Goal: Communication & Community: Answer question/provide support

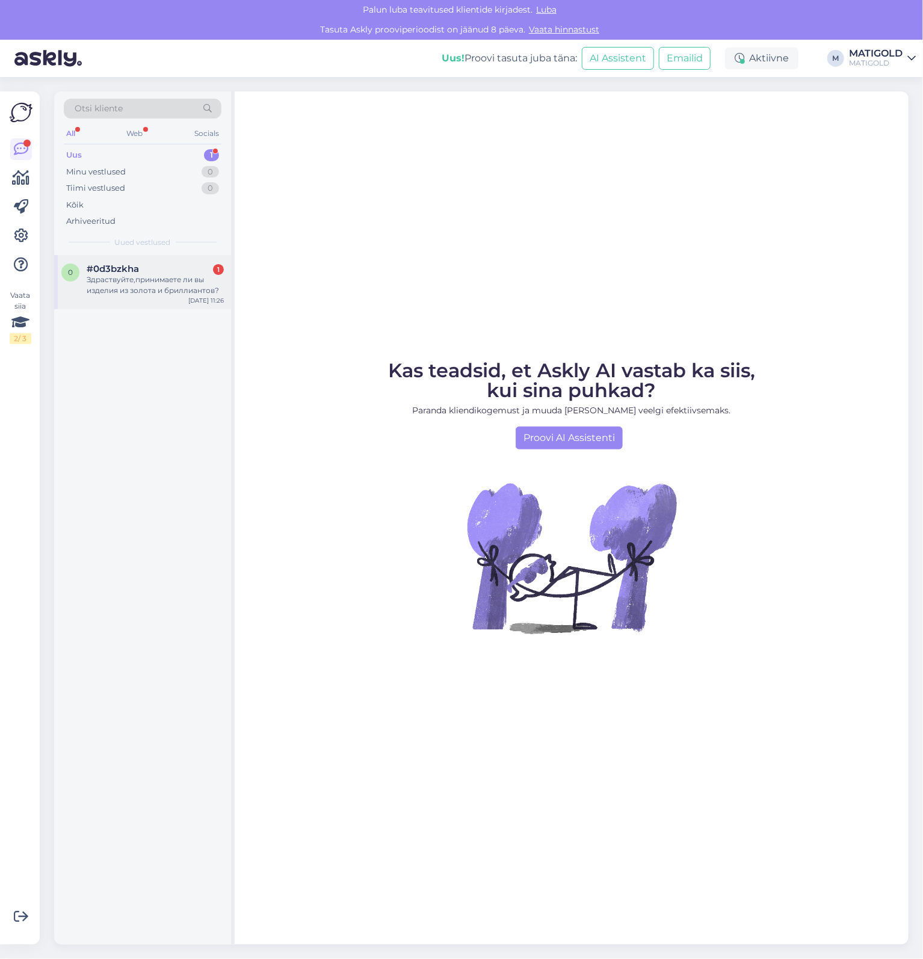
click at [142, 290] on div "Здраствуйте,принимаете ли вы изделия из золота и бриллиантов?" at bounding box center [155, 285] width 137 height 22
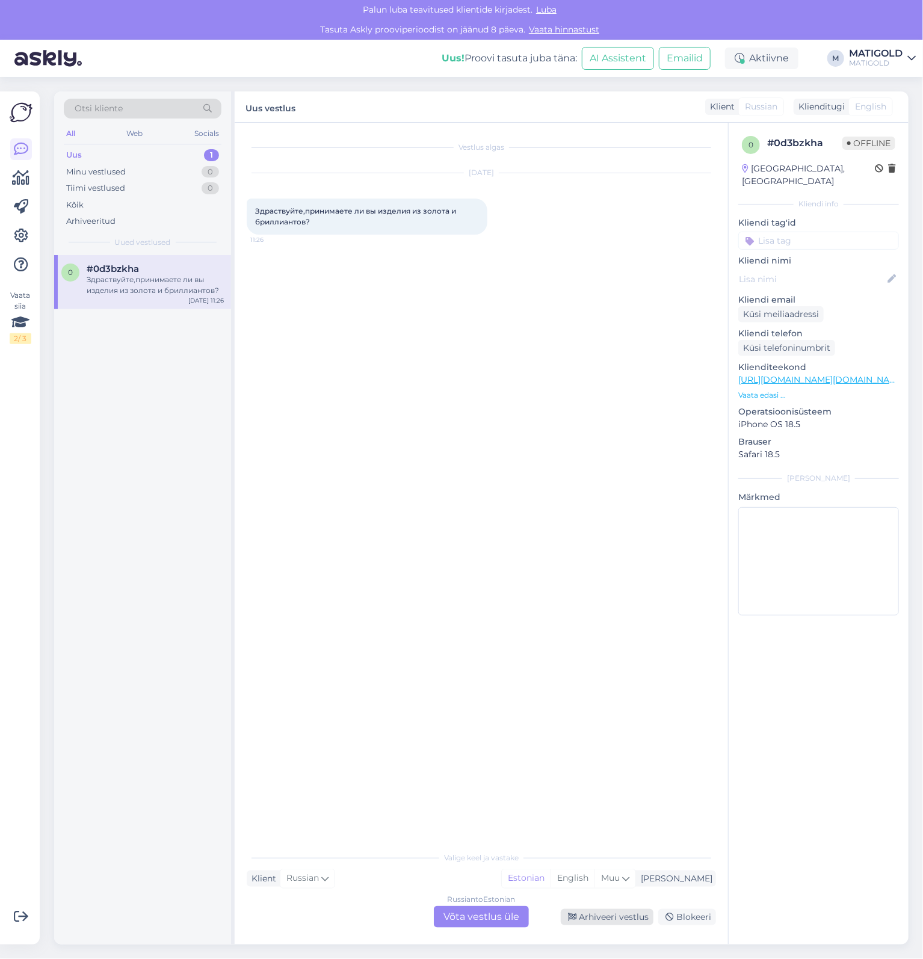
click at [602, 921] on div "Arhiveeri vestlus" at bounding box center [607, 918] width 93 height 16
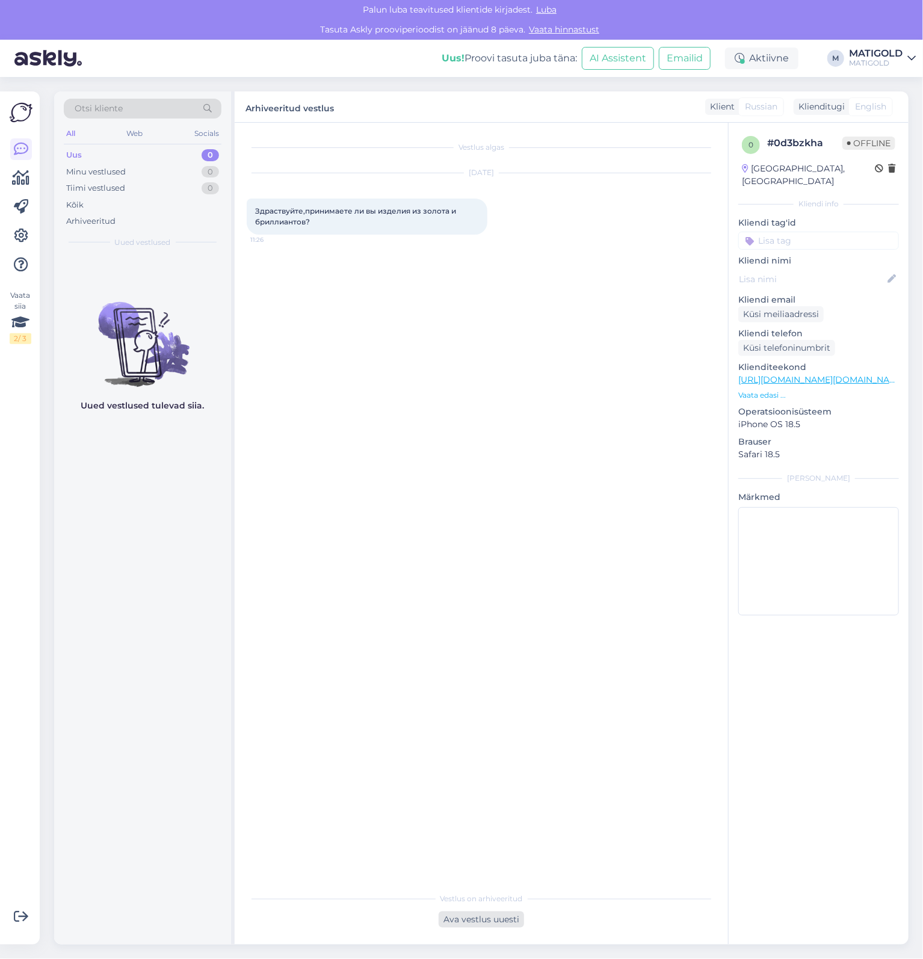
click at [465, 920] on div "Ava vestlus uuesti" at bounding box center [481, 920] width 85 height 16
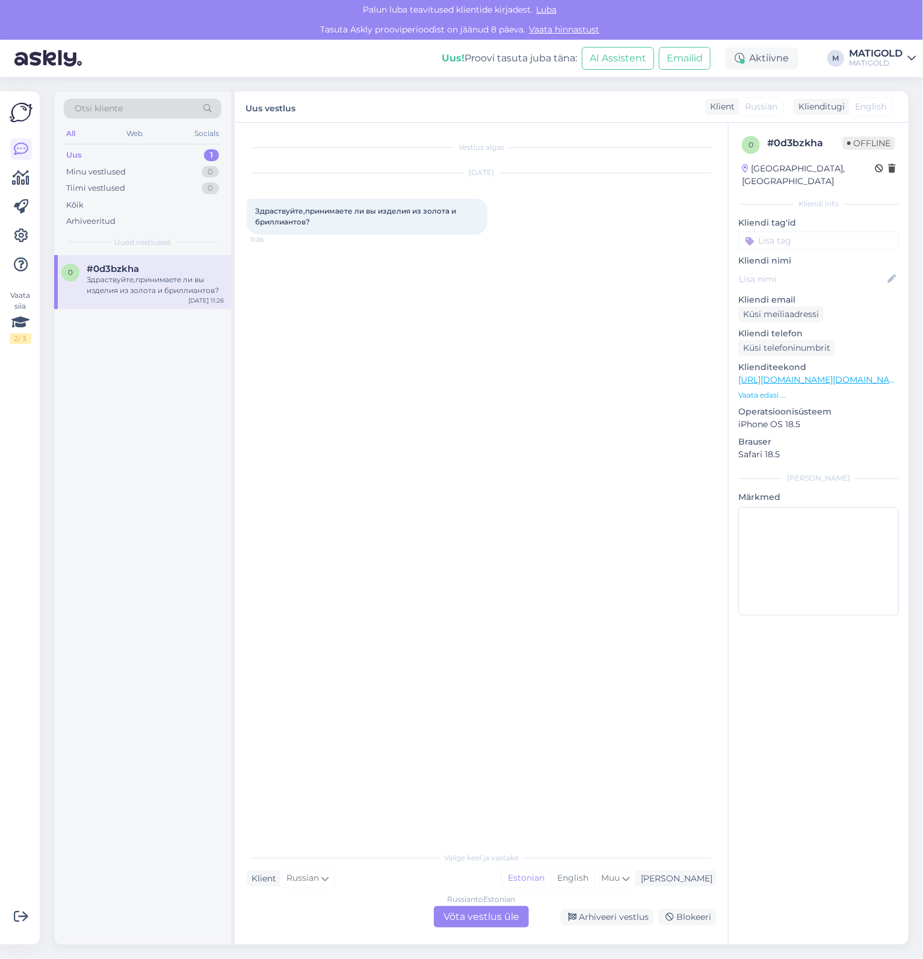
click at [486, 920] on div "Russian to Estonian Võta vestlus üle" at bounding box center [481, 918] width 95 height 22
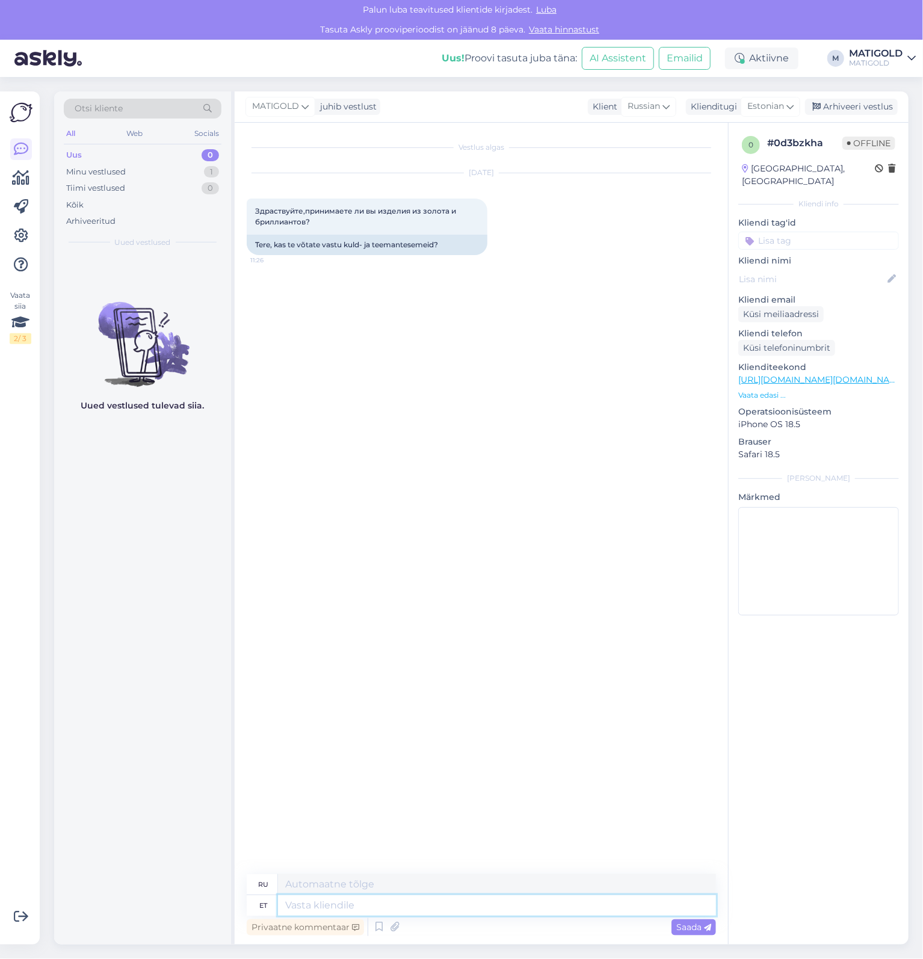
click at [433, 902] on textarea at bounding box center [497, 906] width 438 height 20
type textarea "Tervist!"
type textarea "Ваше здоровье!"
type textarea "Tervist! Ka"
type textarea "Ура! Также"
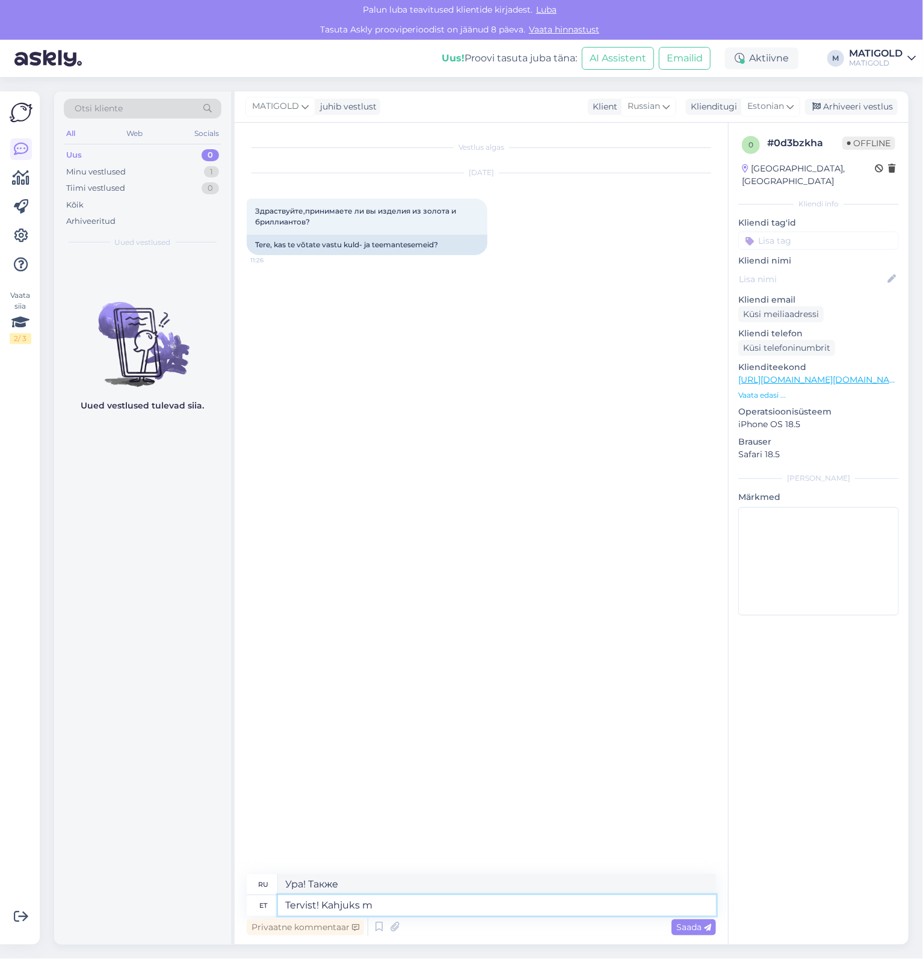
type textarea "Tervist! Kahjuks me"
type textarea "Здравствуйте! К сожалению."
type textarea "Tervist! Kahjuks me ei"
type textarea "Здравствуйте! К сожалению, мы"
type textarea "Tervist! Kahjuks me ei p"
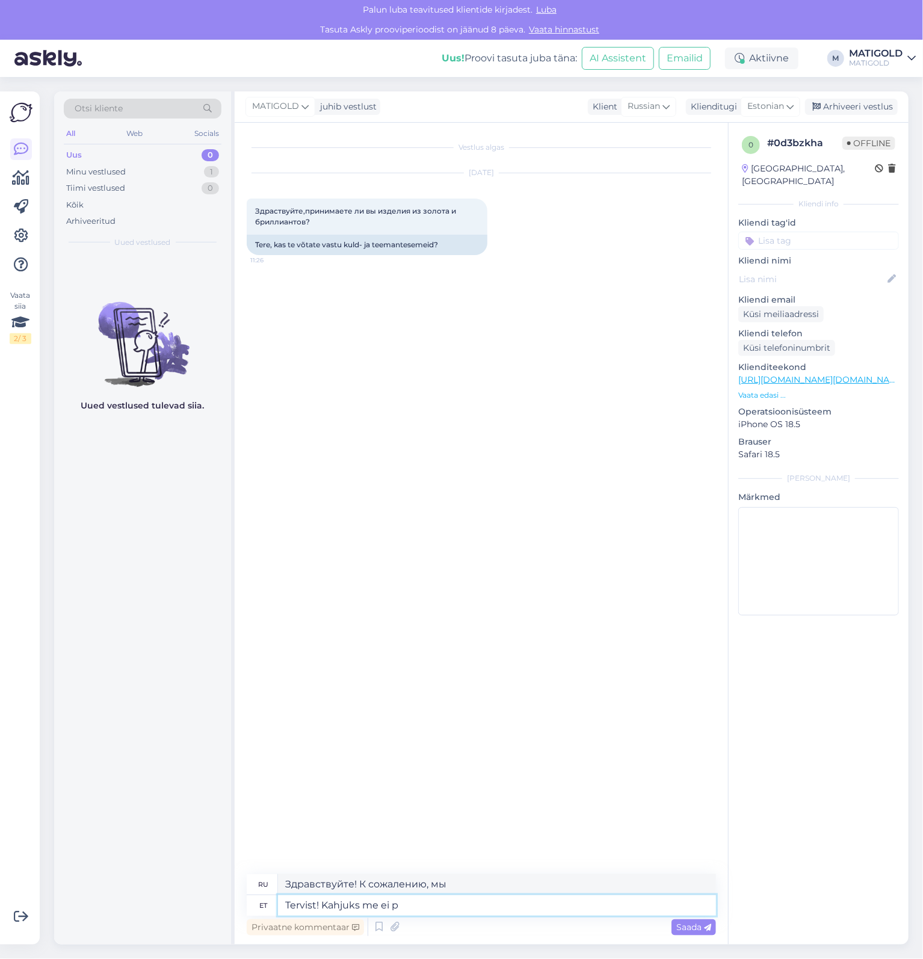
type textarea "Здравствуйте! К сожалению, у нас нет"
type textarea "Tervist! Kahjuks me ei paku s"
type textarea "Здравствуйте! К сожалению, мы не предлагаем"
type textarea "Tervist! Kahjuks me ei paku sellist t"
type textarea "Здравствуйте! К сожалению, мы не предлагаем такие услуги."
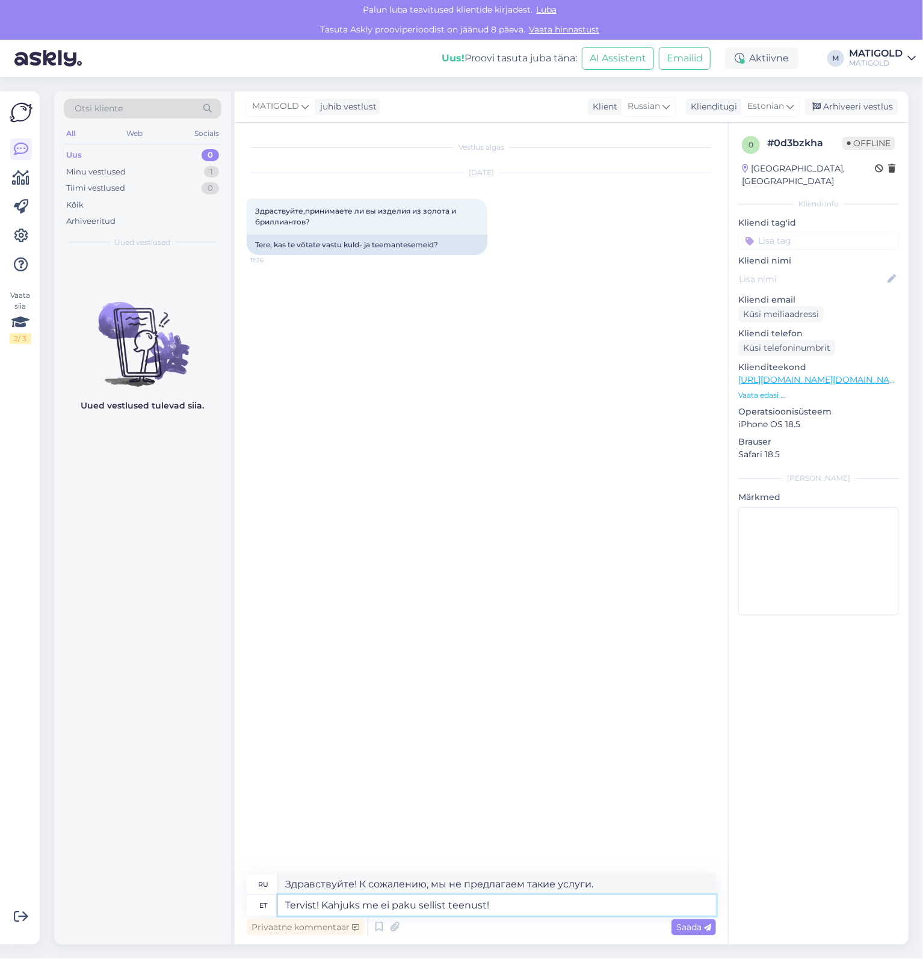
type textarea "Tervist! Kahjuks me ei paku sellist teenust"
type textarea "Здравствуйте! К сожалению, мы не предоставляем такую ​​услугу."
type textarea "Tervist! Kahjuks me ei paku sellist teenust"
click at [696, 928] on span "Saada" at bounding box center [694, 927] width 35 height 11
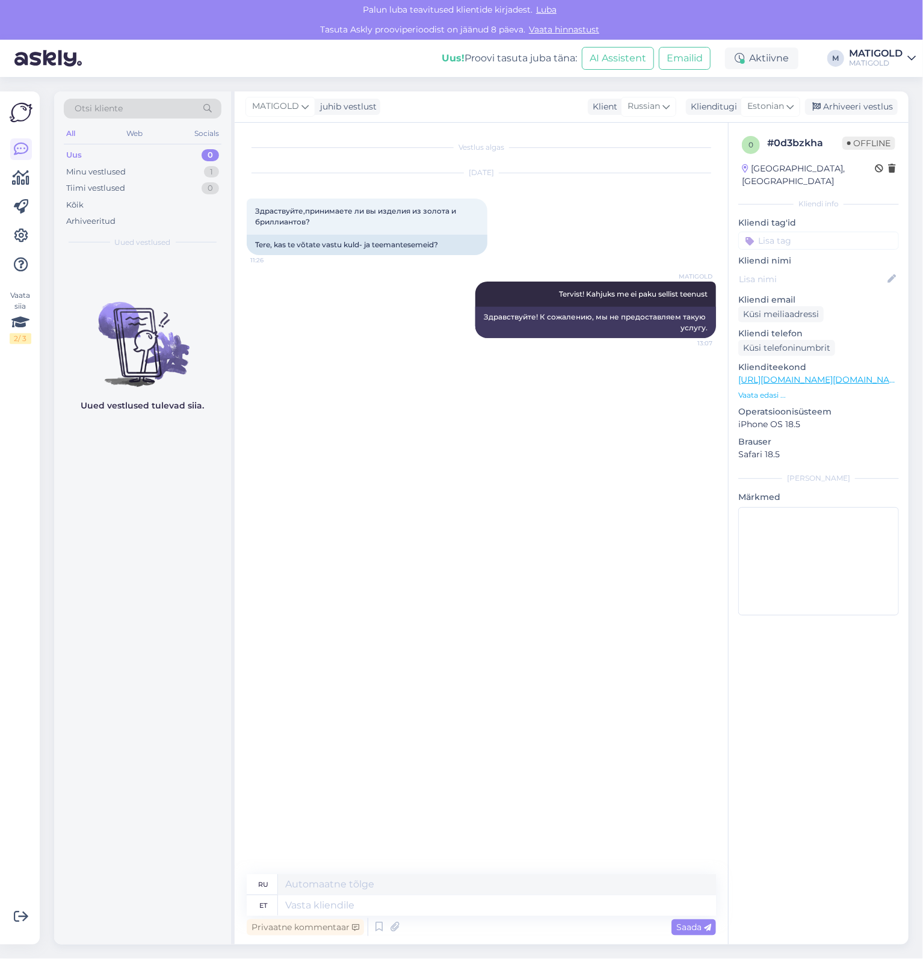
click at [136, 161] on div "Uus 0" at bounding box center [143, 155] width 158 height 17
click at [134, 173] on div "Minu vestlused 1" at bounding box center [143, 172] width 158 height 17
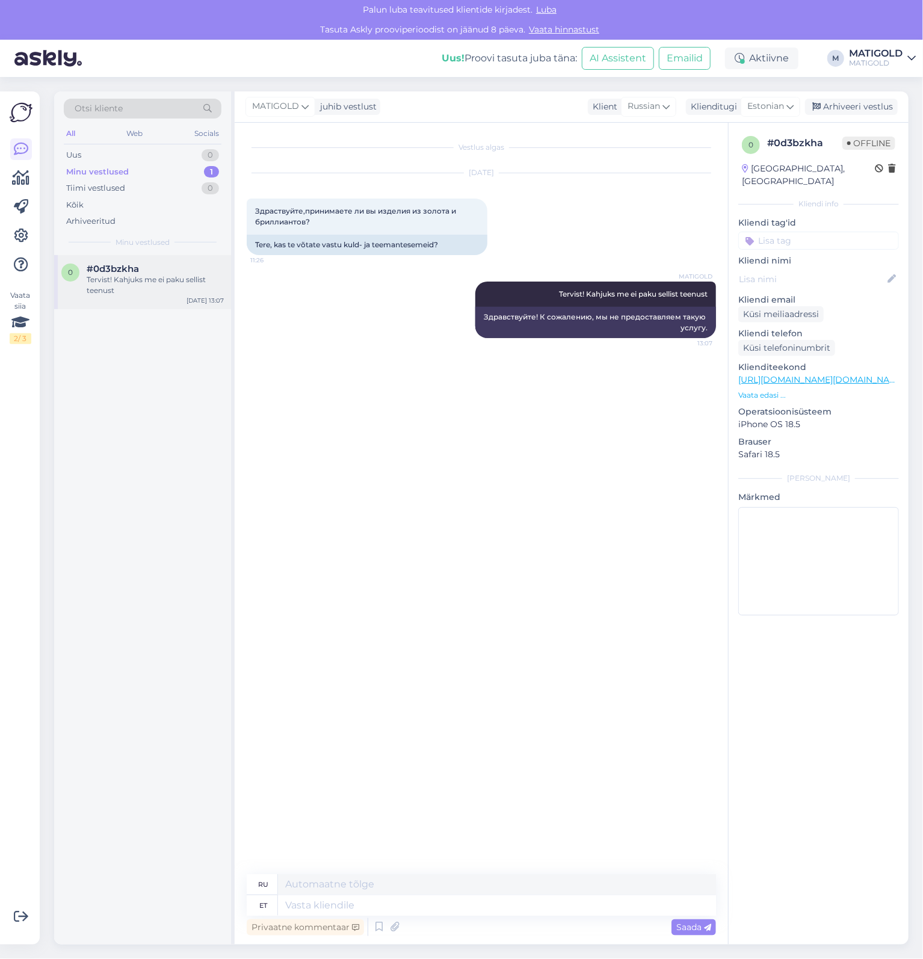
click at [146, 288] on div "Tervist! Kahjuks me ei paku sellist teenust" at bounding box center [155, 285] width 137 height 22
click at [870, 110] on div "Arhiveeri vestlus" at bounding box center [851, 107] width 93 height 16
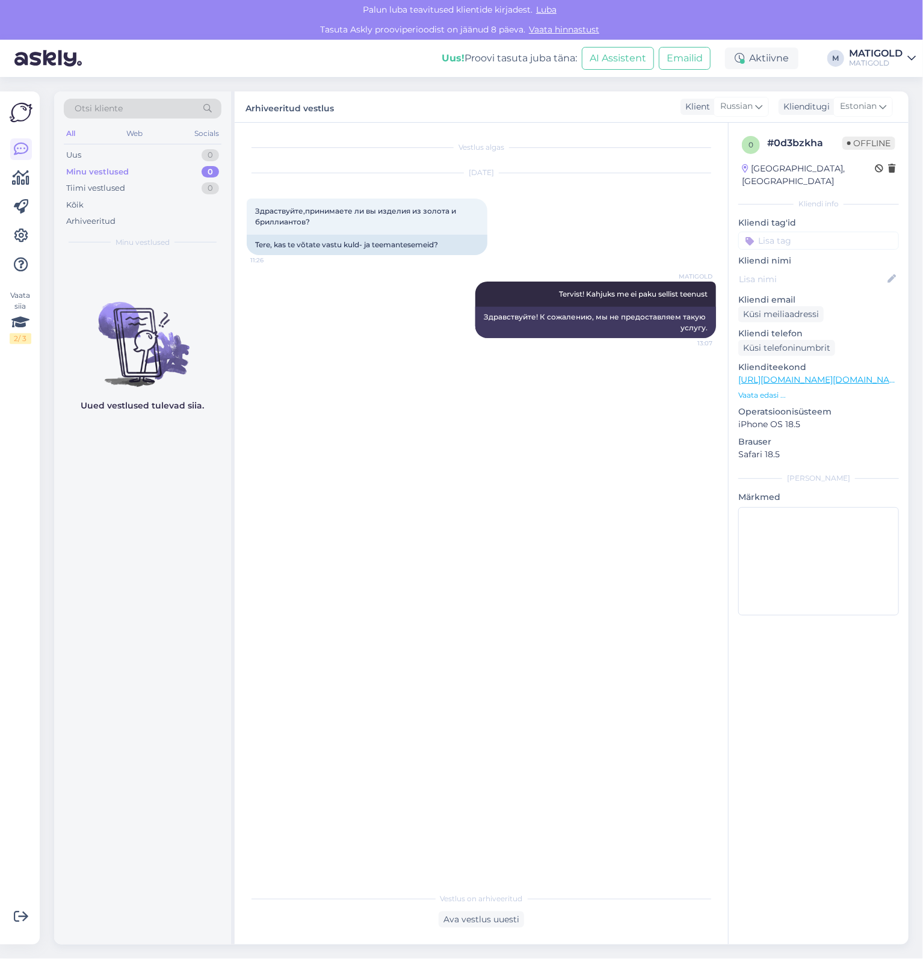
click at [579, 433] on div "Vestlus algas [DATE] Здраствуйте,принимаете ли вы изделия из золота и бриллиант…" at bounding box center [487, 505] width 480 height 741
